Goal: Task Accomplishment & Management: Complete application form

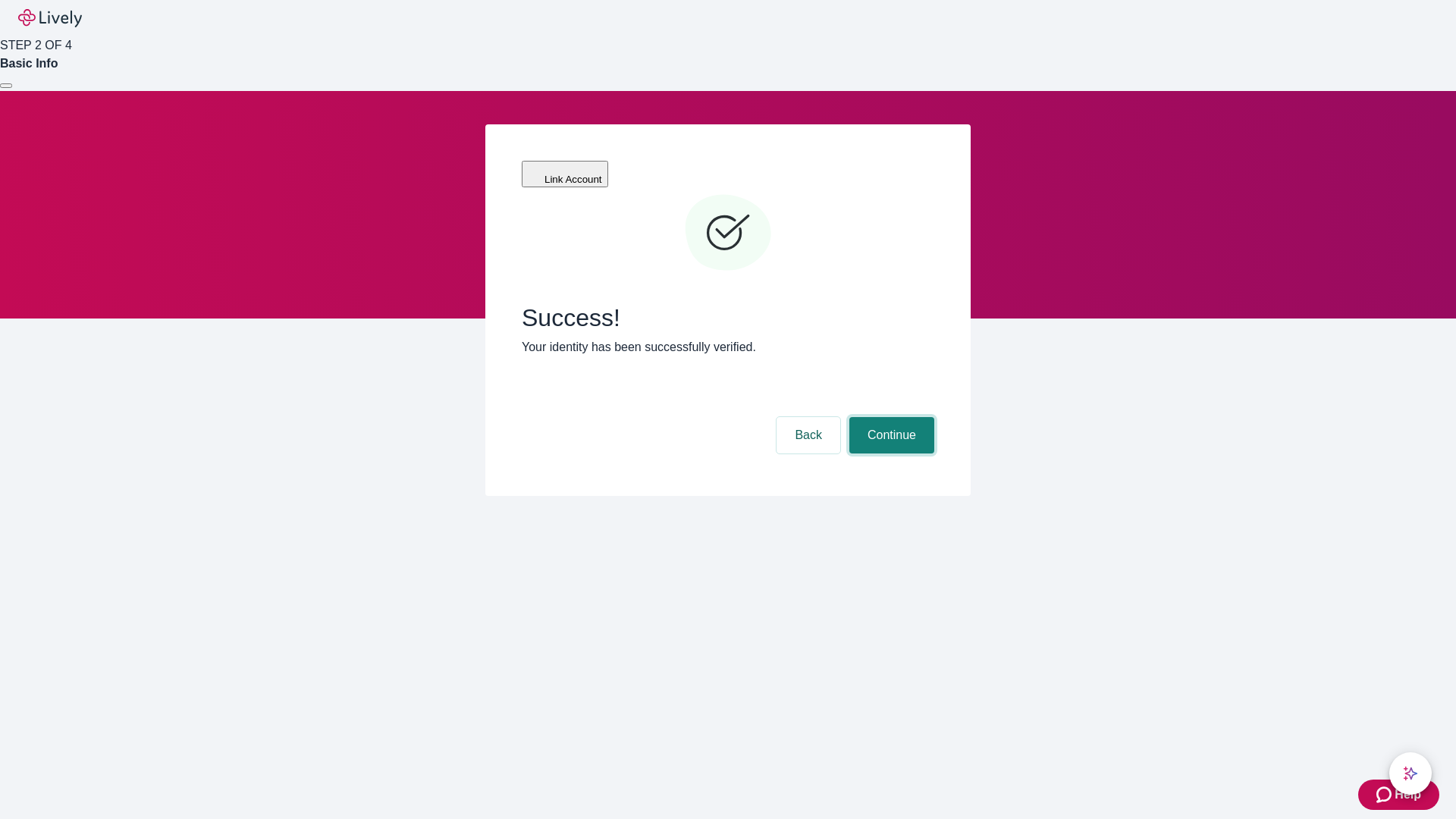
click at [890, 417] on button "Continue" at bounding box center [892, 434] width 85 height 36
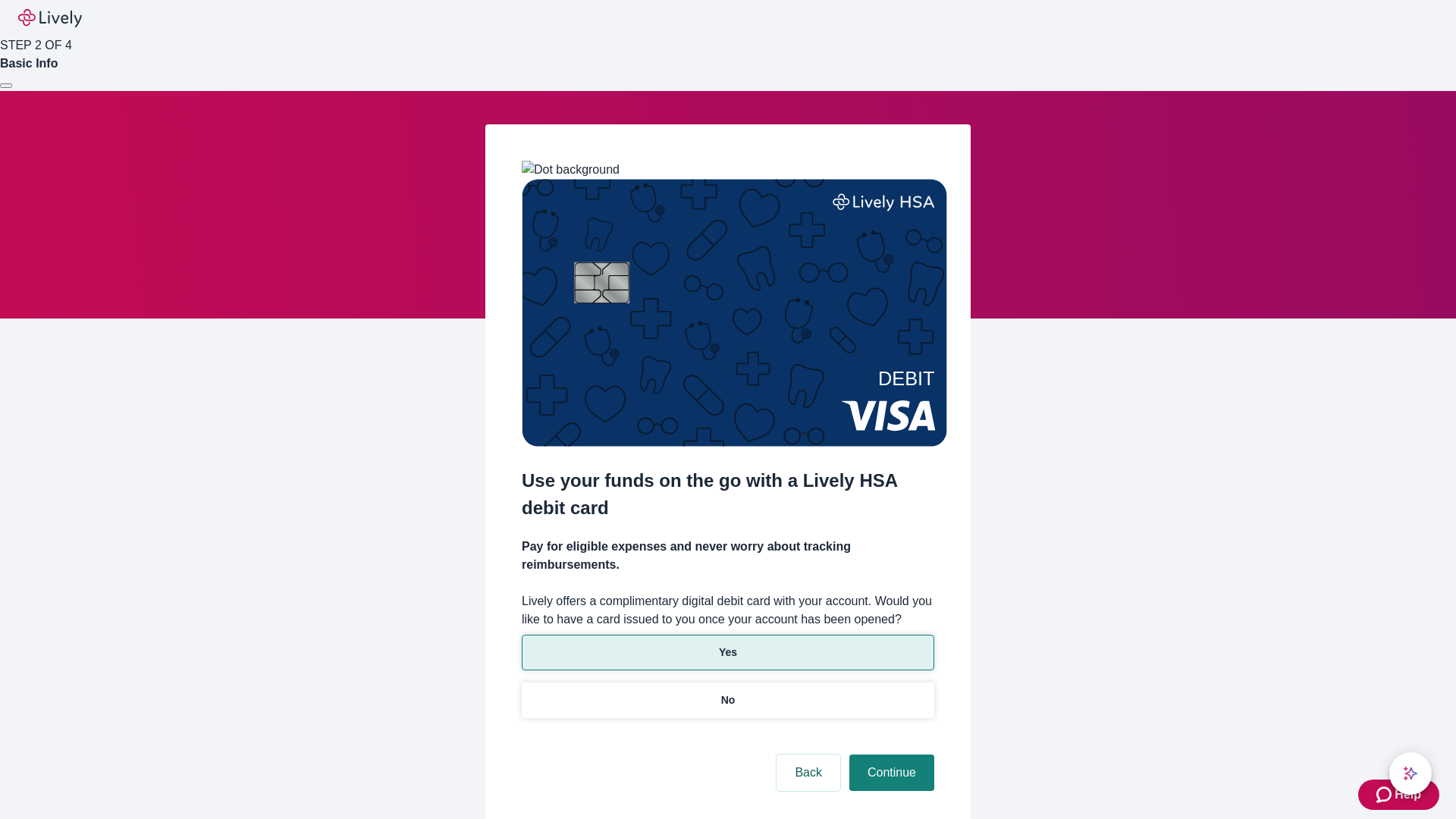
click at [727, 645] on p "Yes" at bounding box center [728, 653] width 18 height 16
click at [890, 755] on button "Continue" at bounding box center [892, 773] width 85 height 36
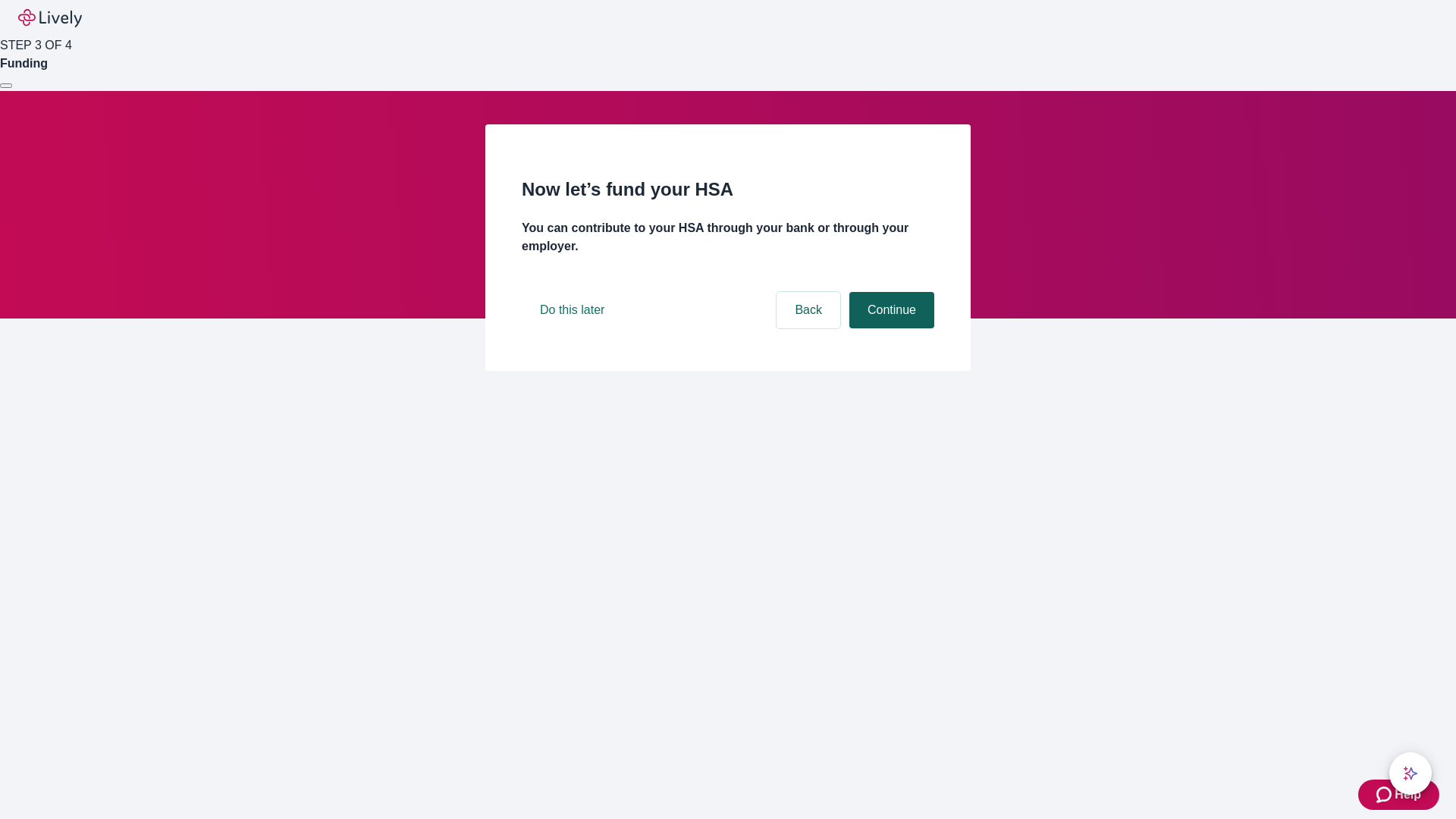
click at [890, 328] on button "Continue" at bounding box center [892, 310] width 85 height 36
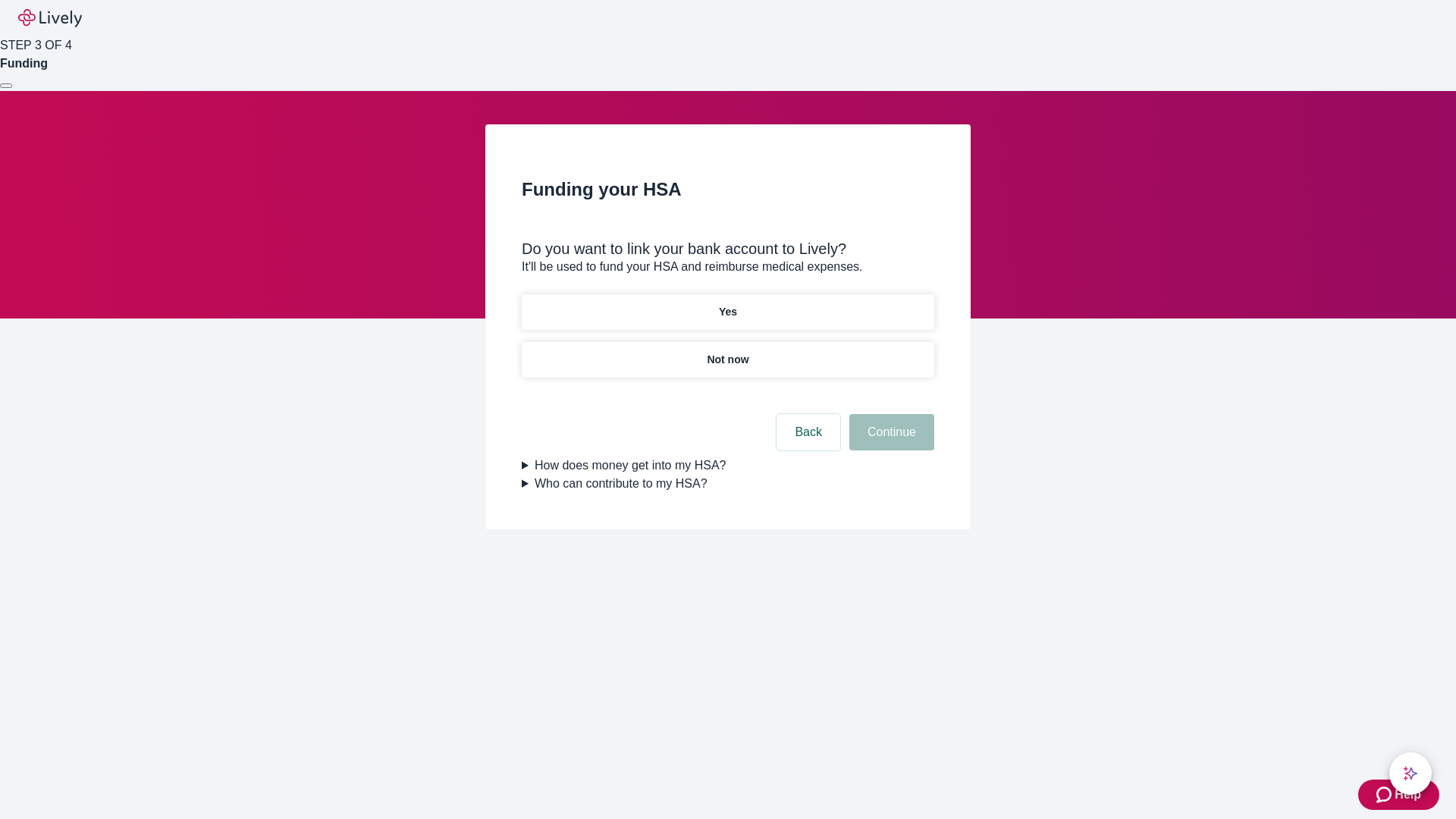
click at [727, 352] on p "Not now" at bounding box center [727, 360] width 42 height 16
click at [890, 442] on button "Continue" at bounding box center [892, 432] width 85 height 36
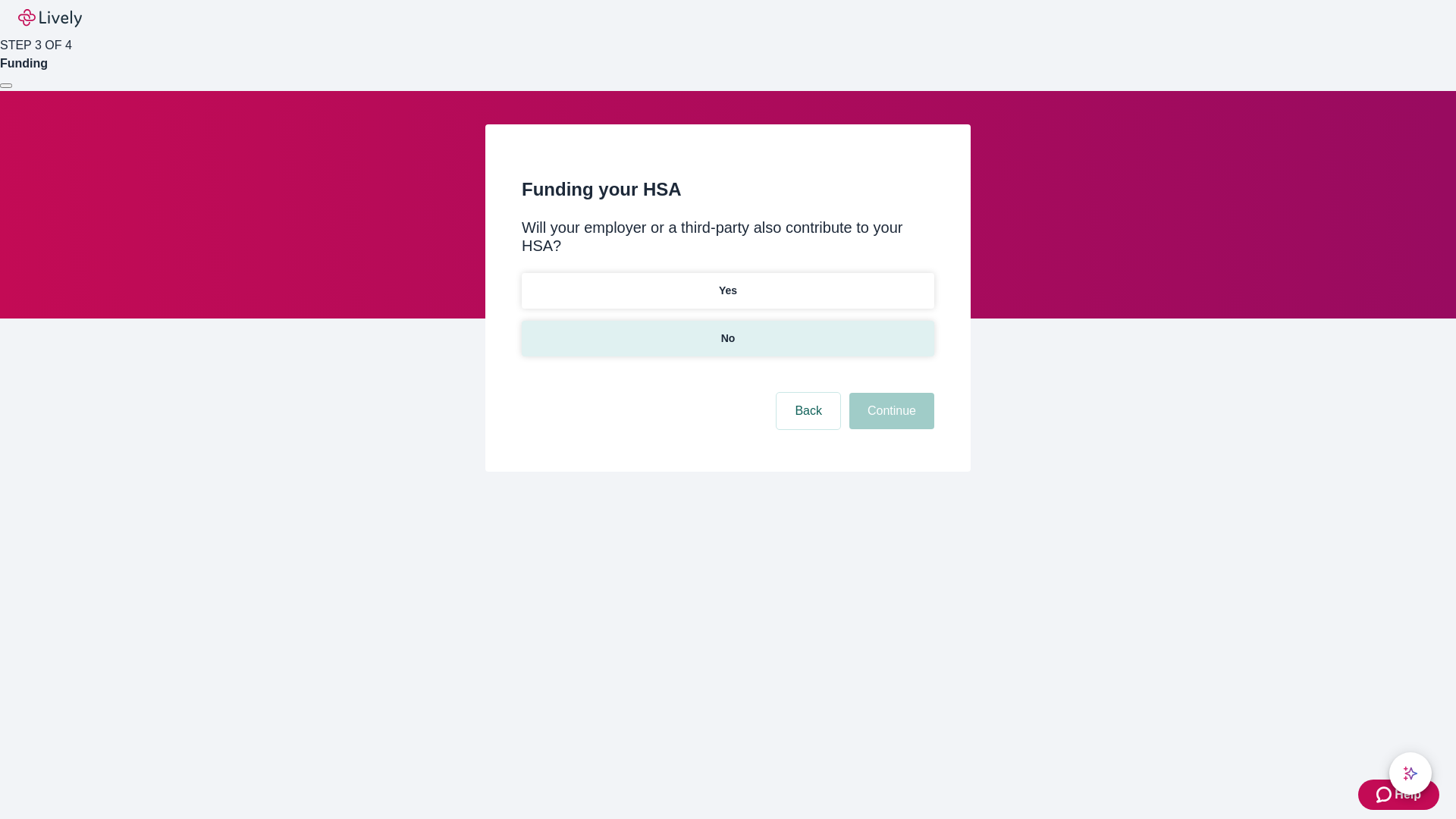
click at [727, 331] on p "No" at bounding box center [728, 338] width 15 height 16
click at [890, 393] on button "Continue" at bounding box center [892, 410] width 85 height 36
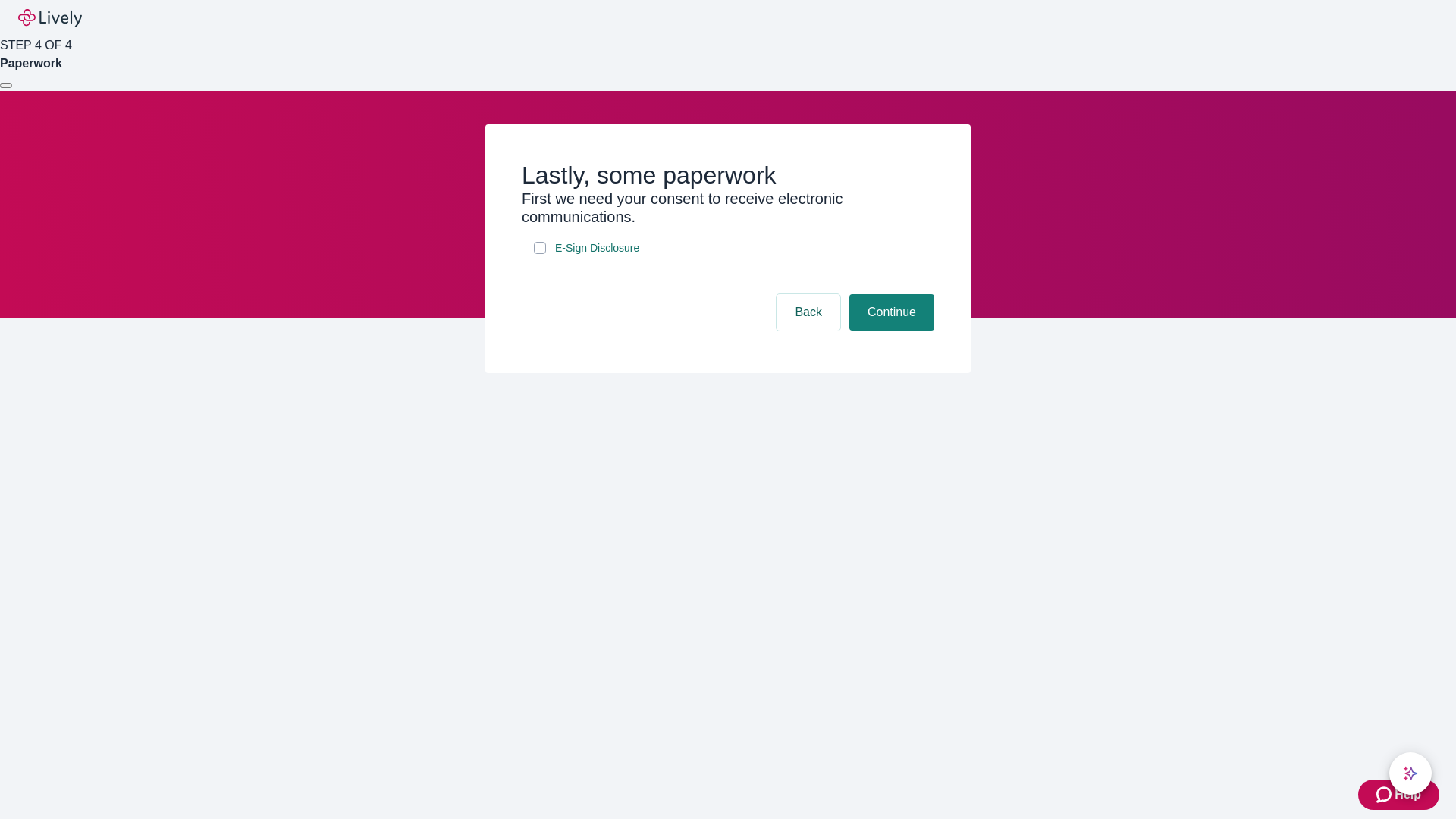
click at [540, 254] on input "E-Sign Disclosure" at bounding box center [540, 248] width 12 height 12
checkbox input "true"
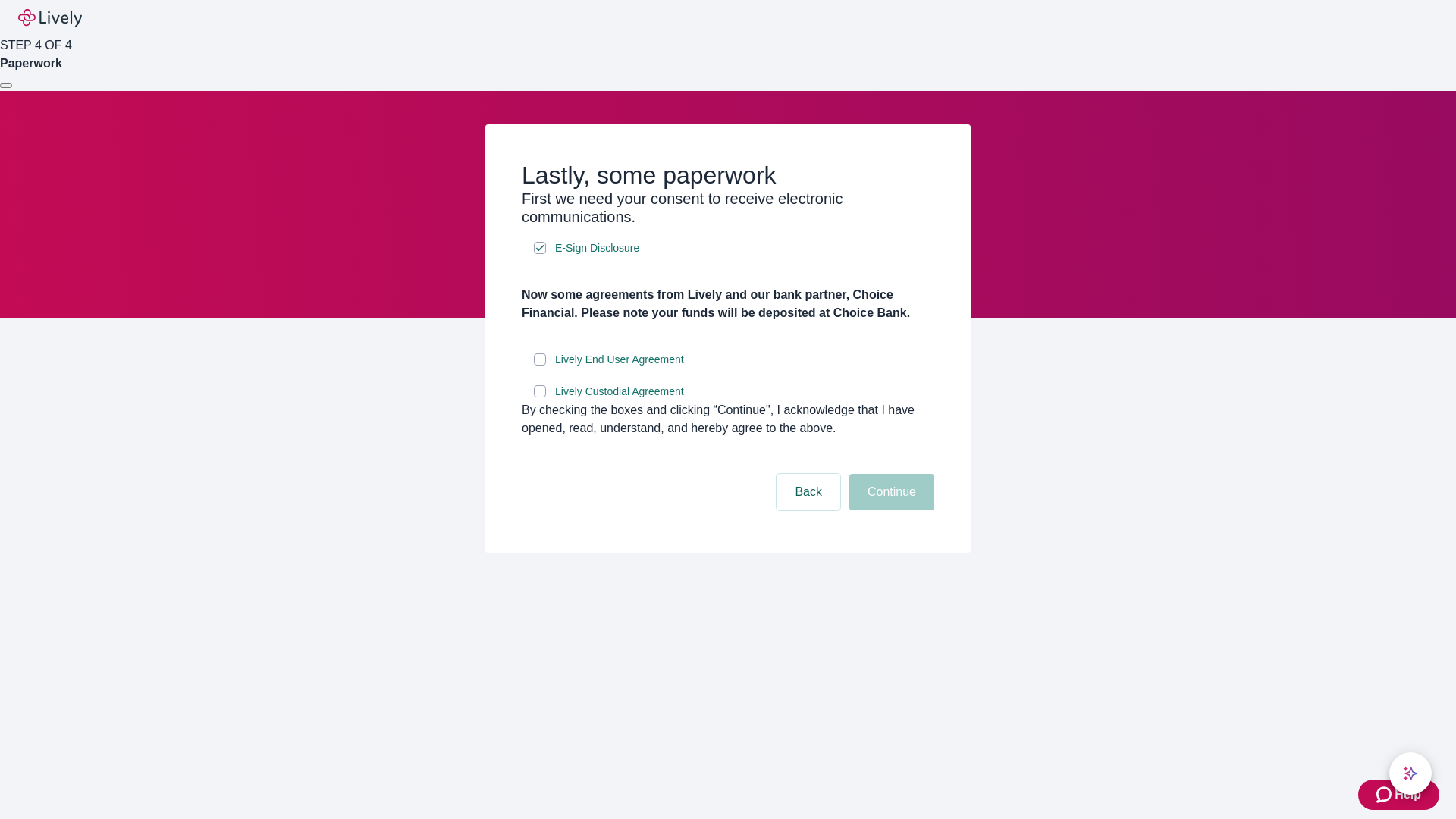
click at [540, 366] on input "Lively End User Agreement" at bounding box center [540, 359] width 12 height 12
checkbox input "true"
click at [540, 397] on input "Lively Custodial Agreement" at bounding box center [540, 391] width 12 height 12
checkbox input "true"
click at [890, 510] on button "Continue" at bounding box center [892, 492] width 85 height 36
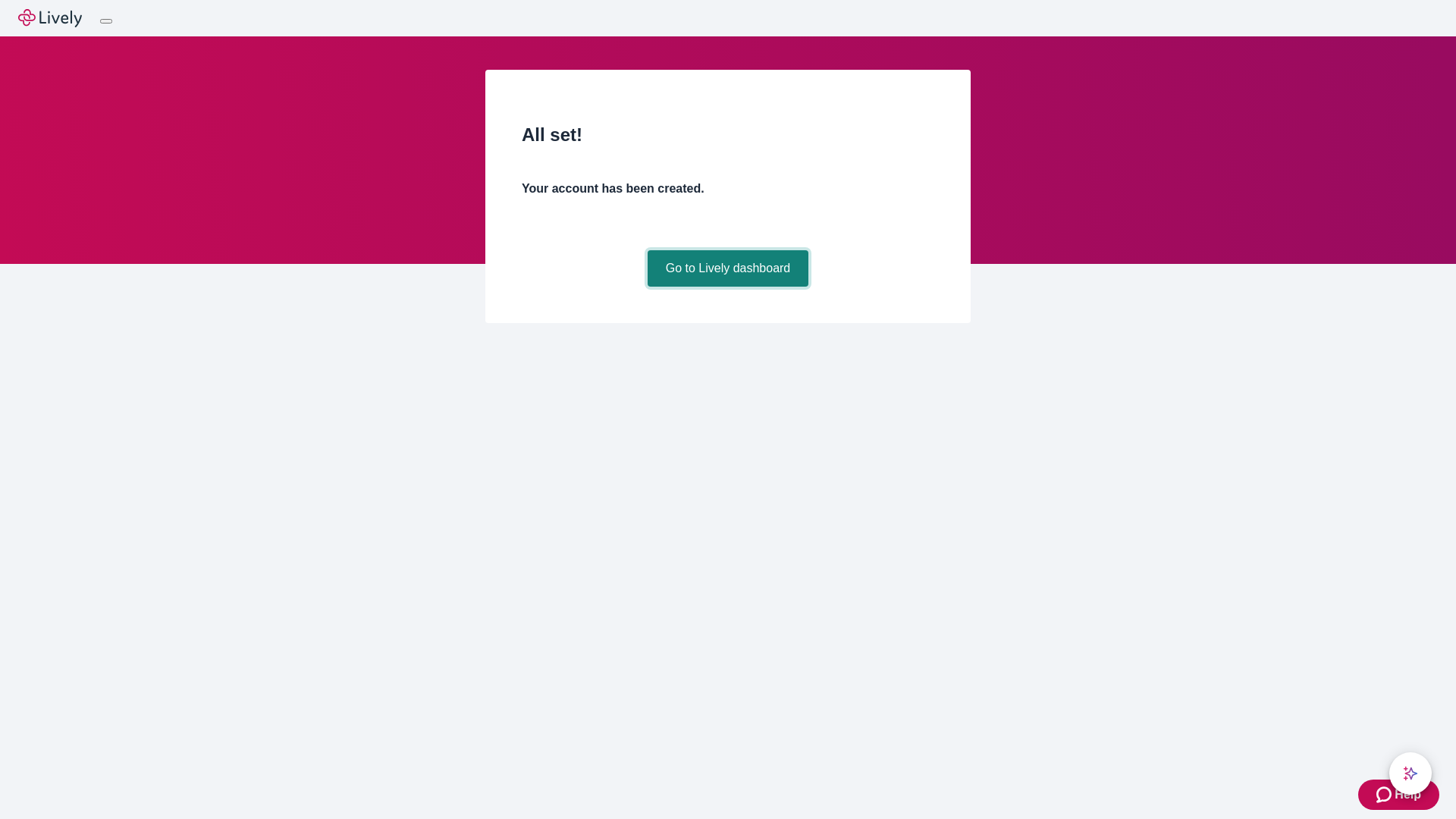
click at [727, 287] on link "Go to Lively dashboard" at bounding box center [728, 268] width 162 height 36
